Goal: Navigation & Orientation: Find specific page/section

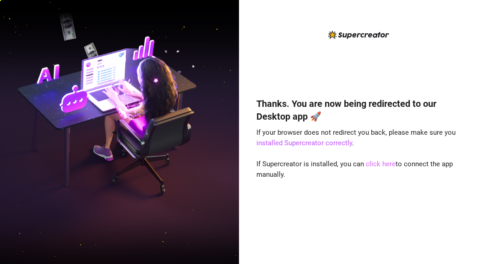
click at [377, 168] on link "click here" at bounding box center [381, 164] width 30 height 8
